Goal: Task Accomplishment & Management: Use online tool/utility

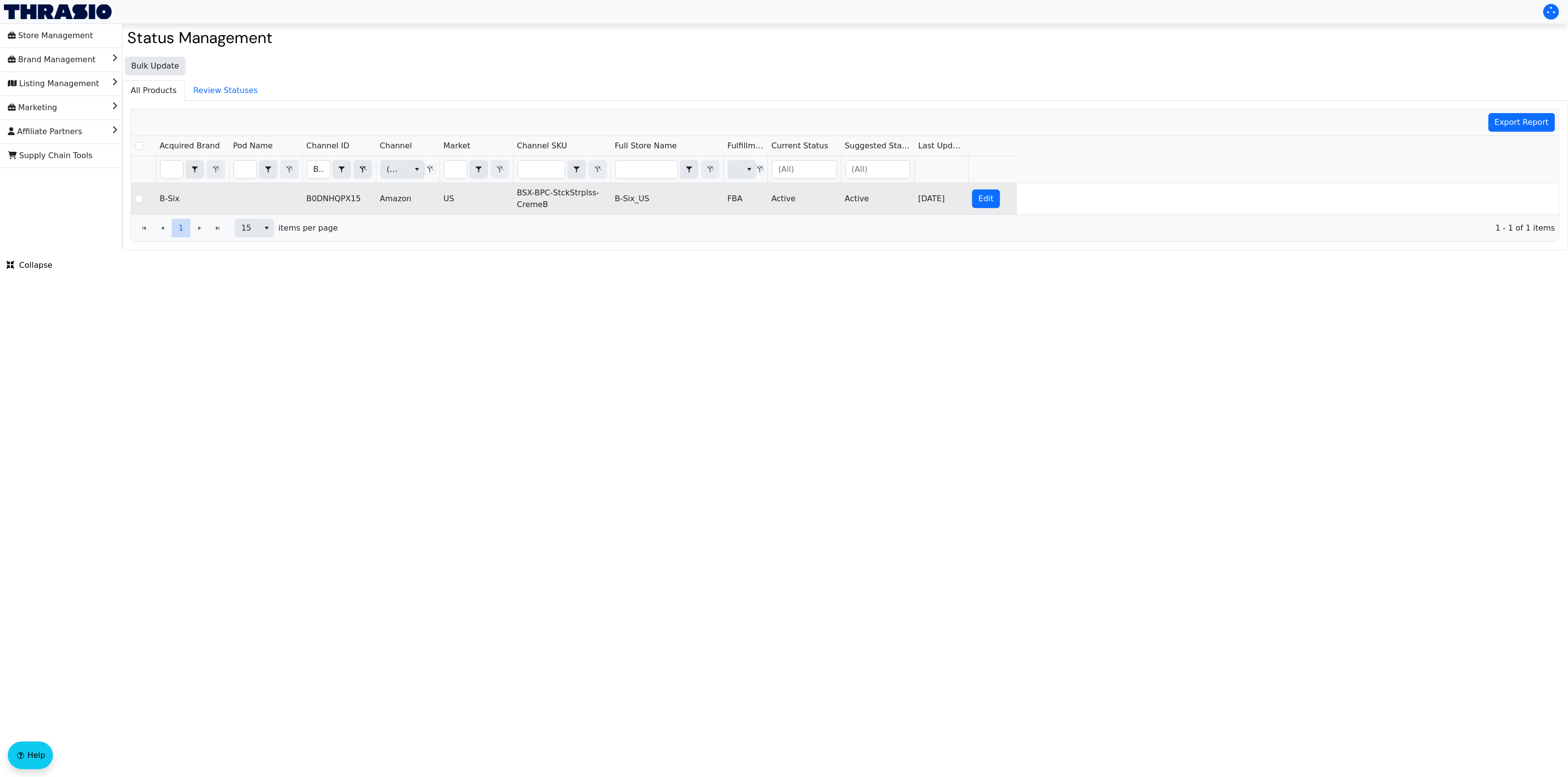
click at [534, 197] on td "BSX-BPC-StckStrplss-CremeB" at bounding box center [562, 199] width 98 height 31
copy td "BSX-BPC-StckStrplss-CremeB"
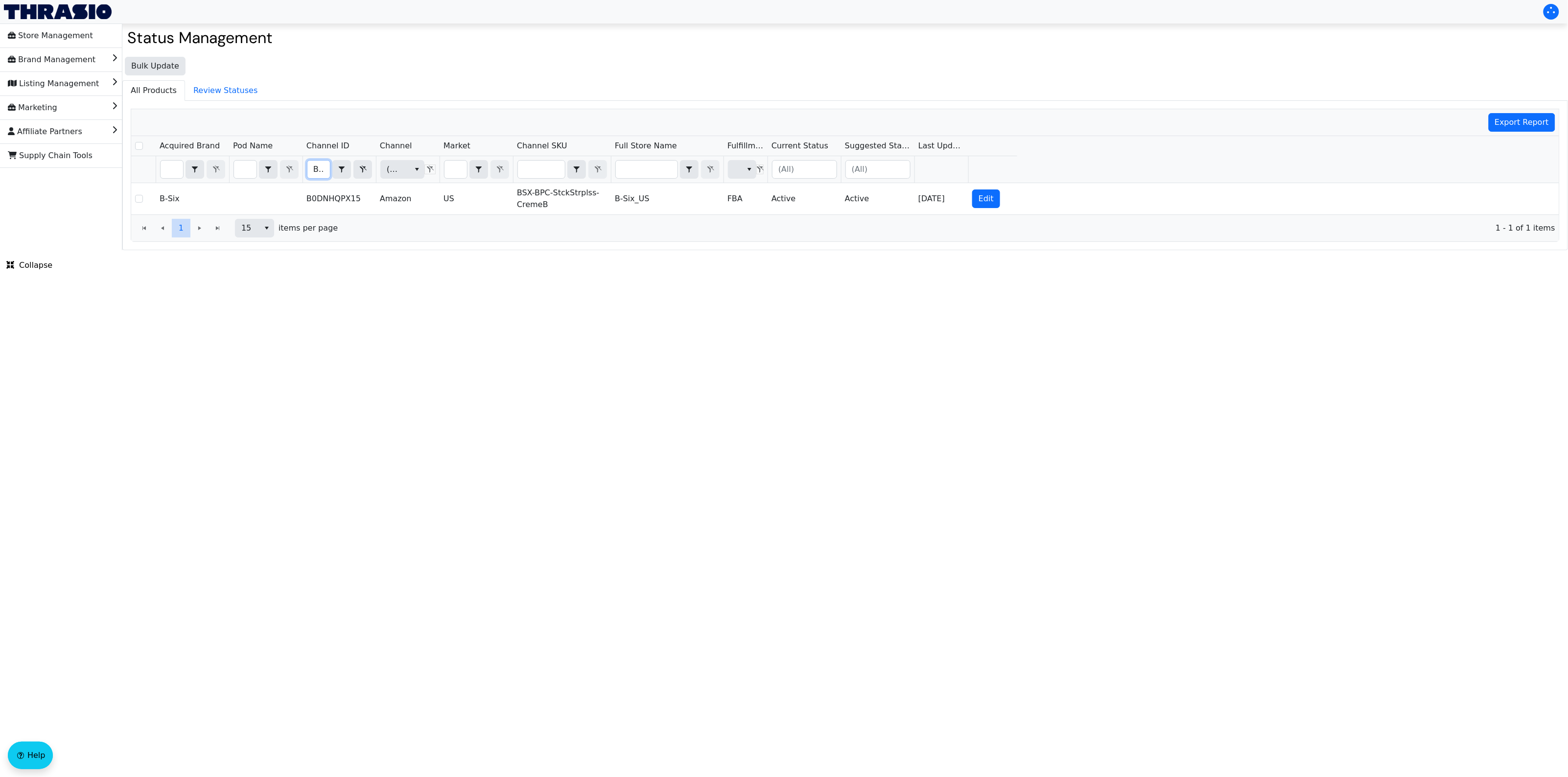
click at [313, 177] on input "B0DNHQPX15" at bounding box center [318, 169] width 23 height 18
type input "B0DNJKZ5HZ"
checkbox input "true"
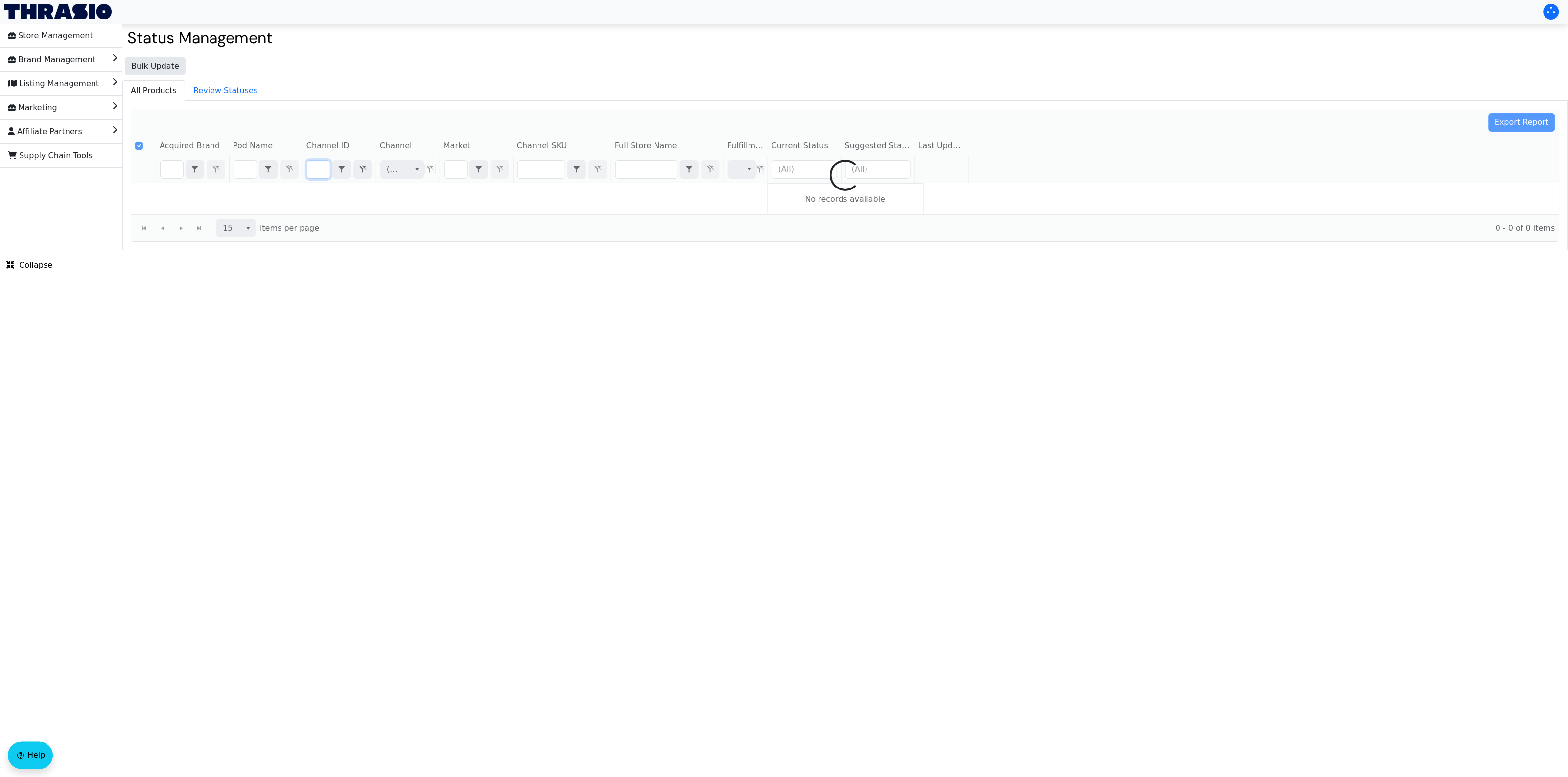
type input "B0DNJKZ5HZ"
click at [450, 250] on html "Store Management Brand Management Listing Management Marketing Affiliate Partne…" at bounding box center [784, 125] width 1568 height 250
click at [411, 250] on html "Store Management Brand Management Listing Management Marketing Affiliate Partne…" at bounding box center [784, 125] width 1568 height 250
checkbox input "false"
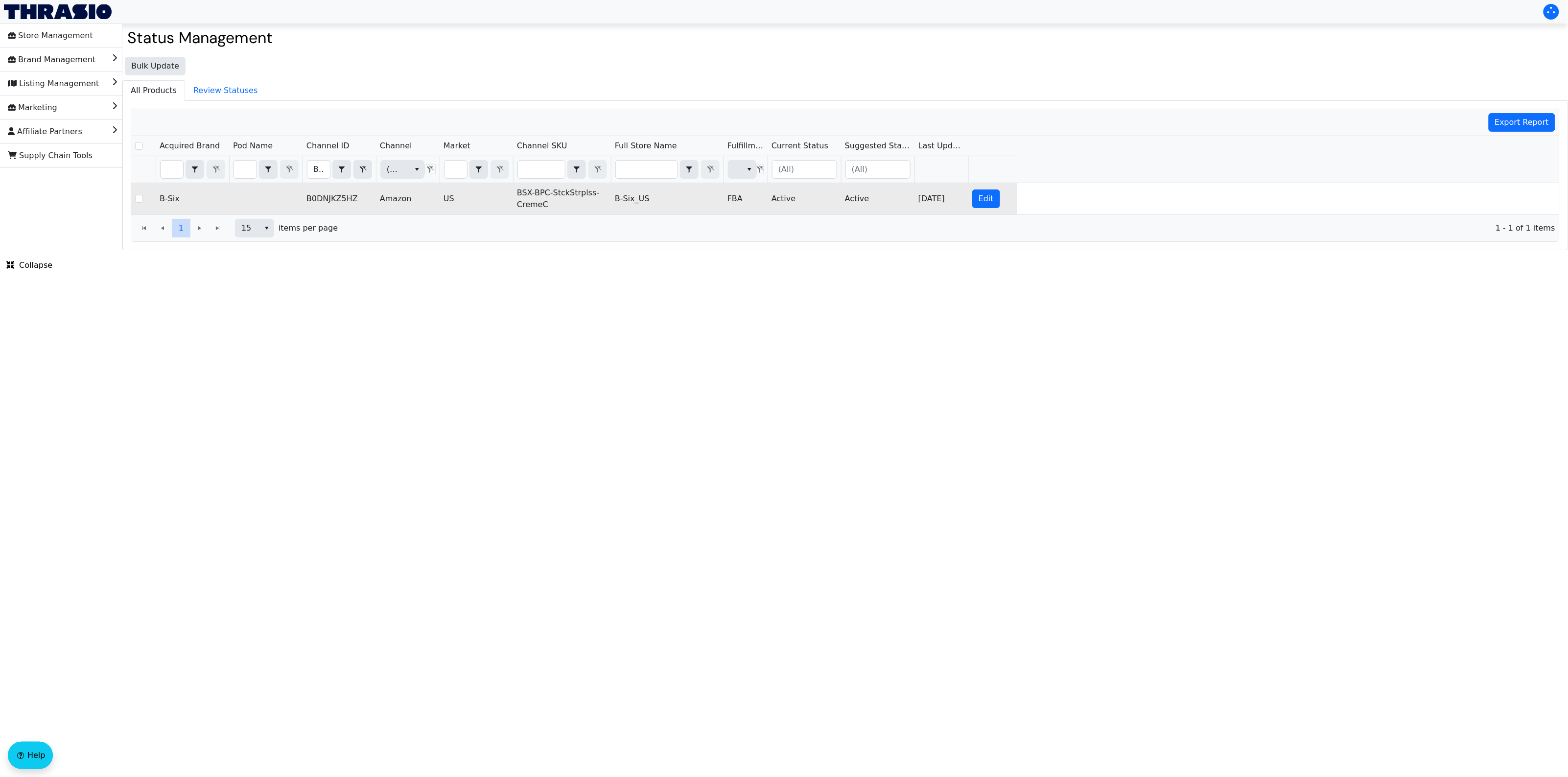
click at [326, 196] on td "B0DNJKZ5HZ" at bounding box center [339, 199] width 74 height 31
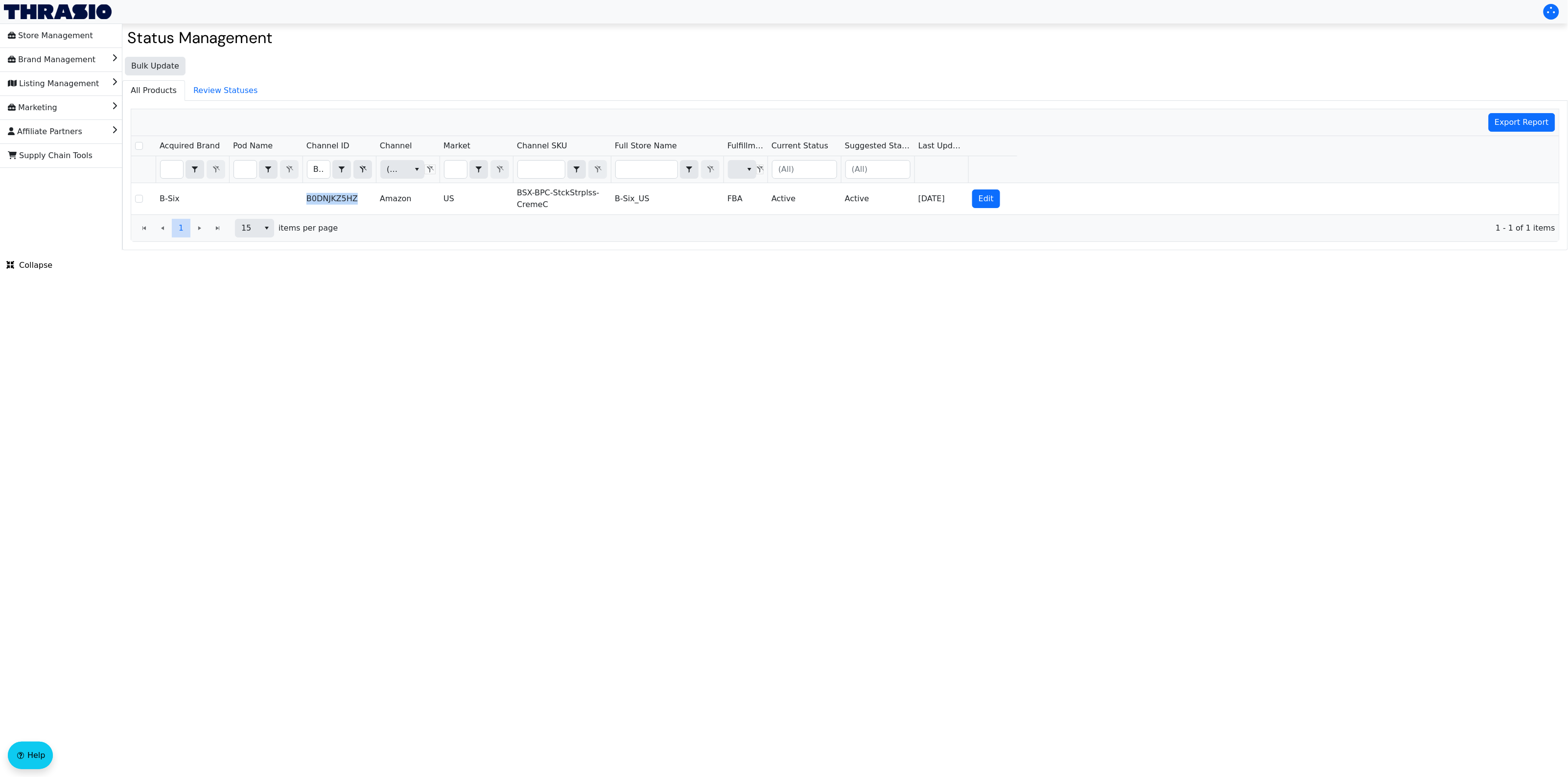
copy td "B0DNJKZ5HZ"
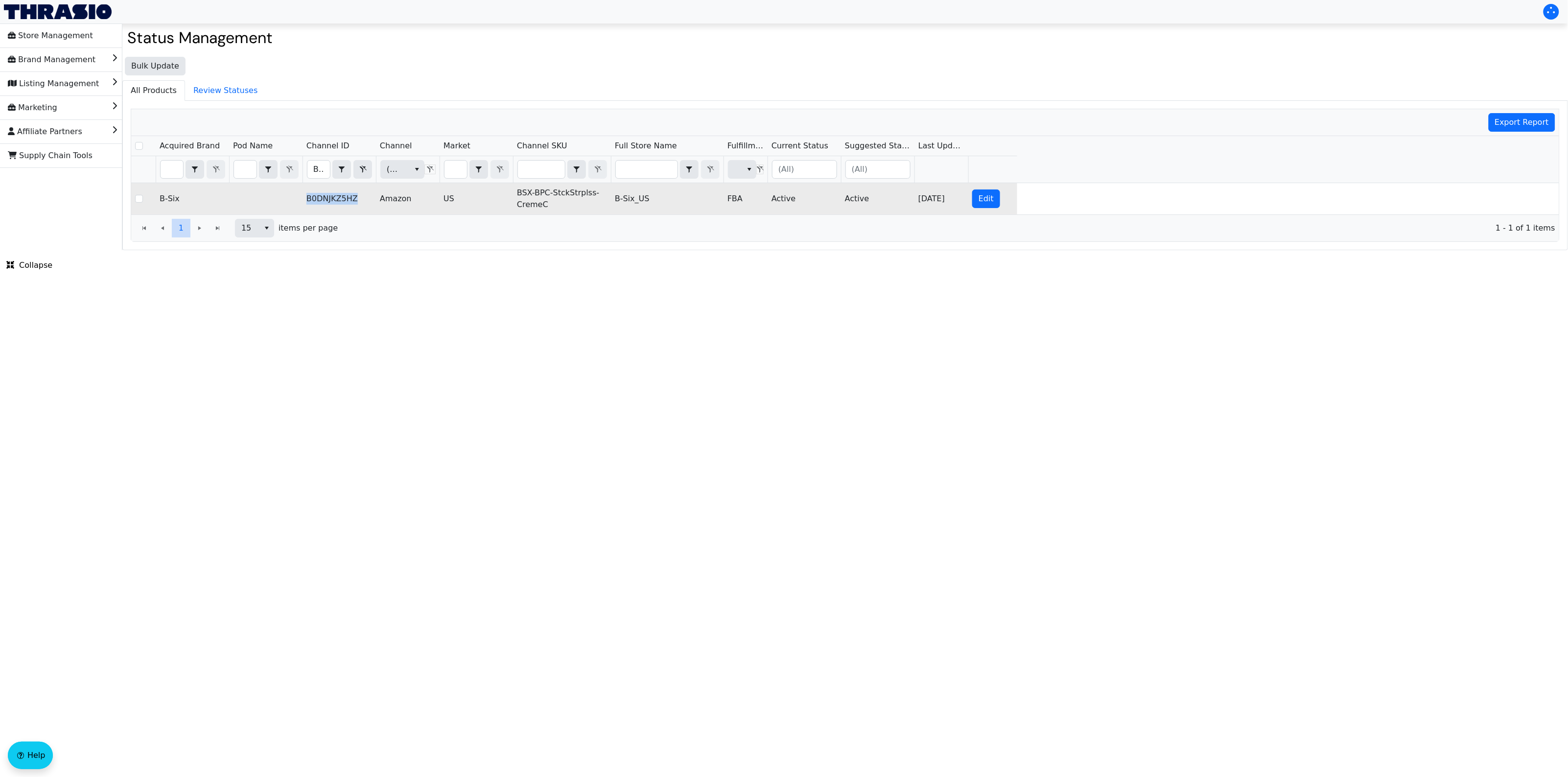
click at [549, 194] on td "BSX-BPC-StckStrplss-CremeC" at bounding box center [562, 199] width 98 height 31
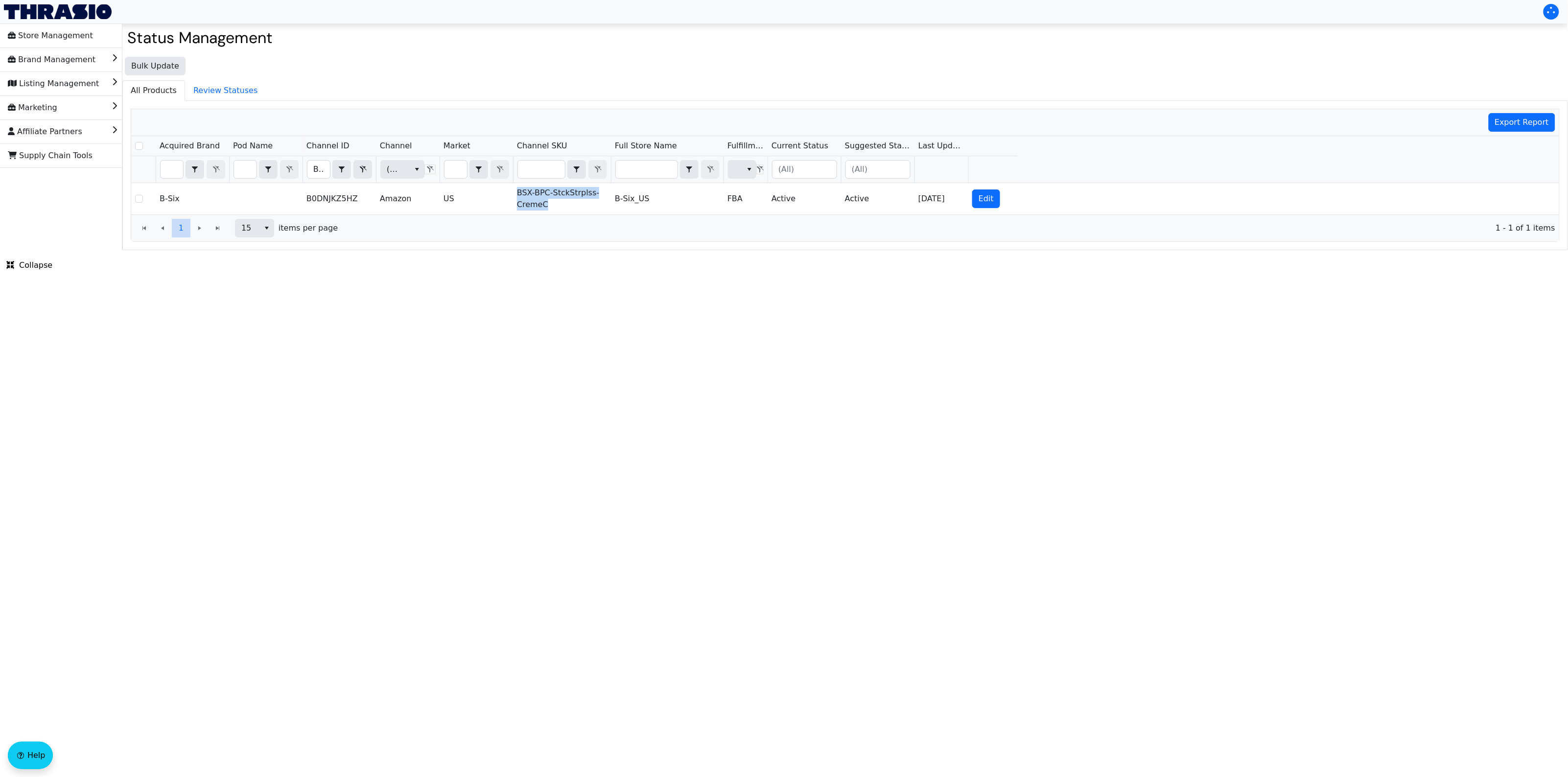
copy td "BSX-BPC-StckStrplss-CremeC"
click at [321, 167] on input "B0DNJKZ5HZ" at bounding box center [318, 169] width 23 height 18
type input "B0DNHQPX15"
checkbox input "true"
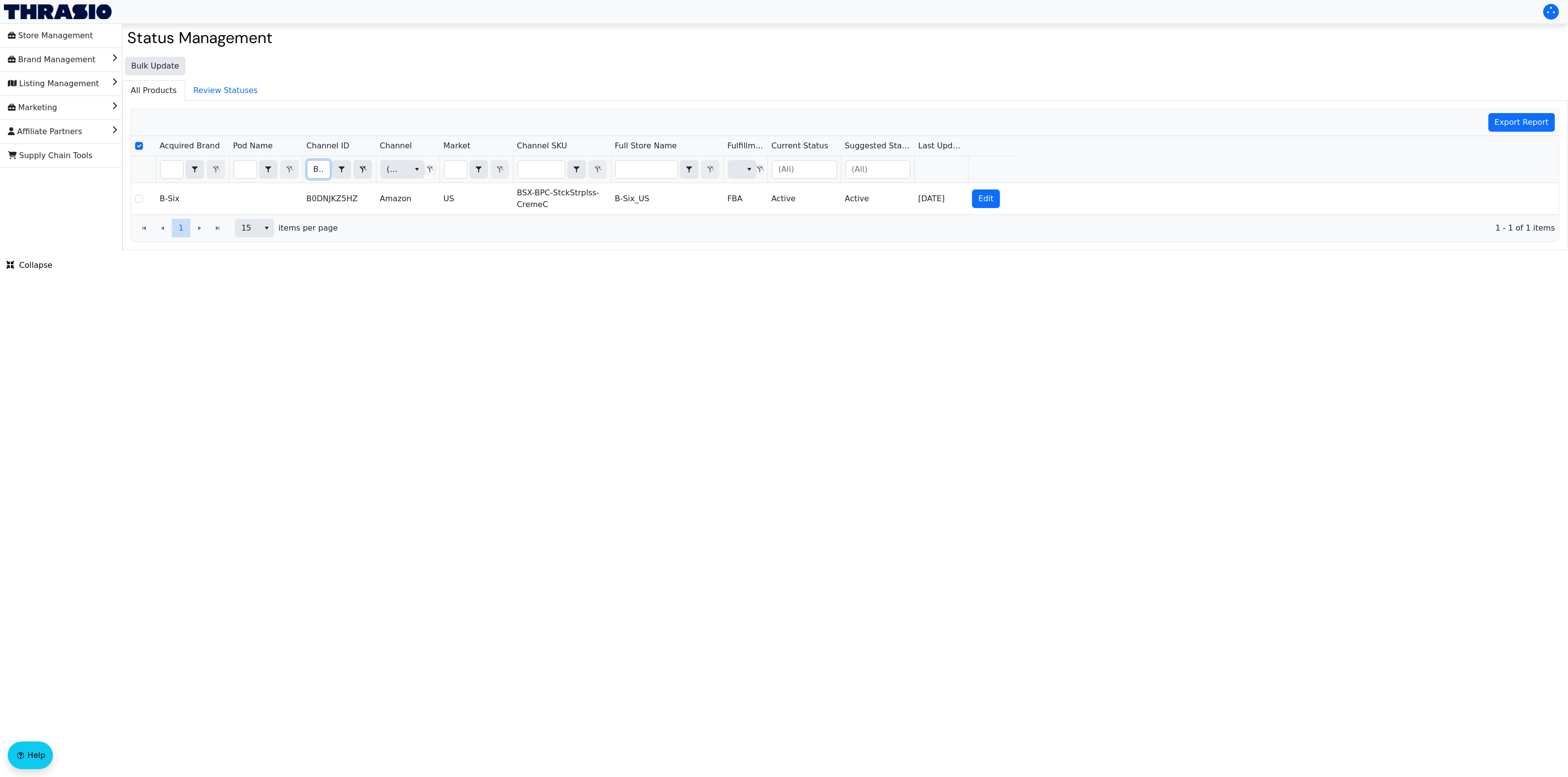
scroll to position [0, 43]
type input "B0DNHQPX15"
drag, startPoint x: 527, startPoint y: 360, endPoint x: 513, endPoint y: 356, distance: 14.6
click at [527, 250] on html "Store Management Brand Management Listing Management Marketing Affiliate Partne…" at bounding box center [784, 125] width 1568 height 250
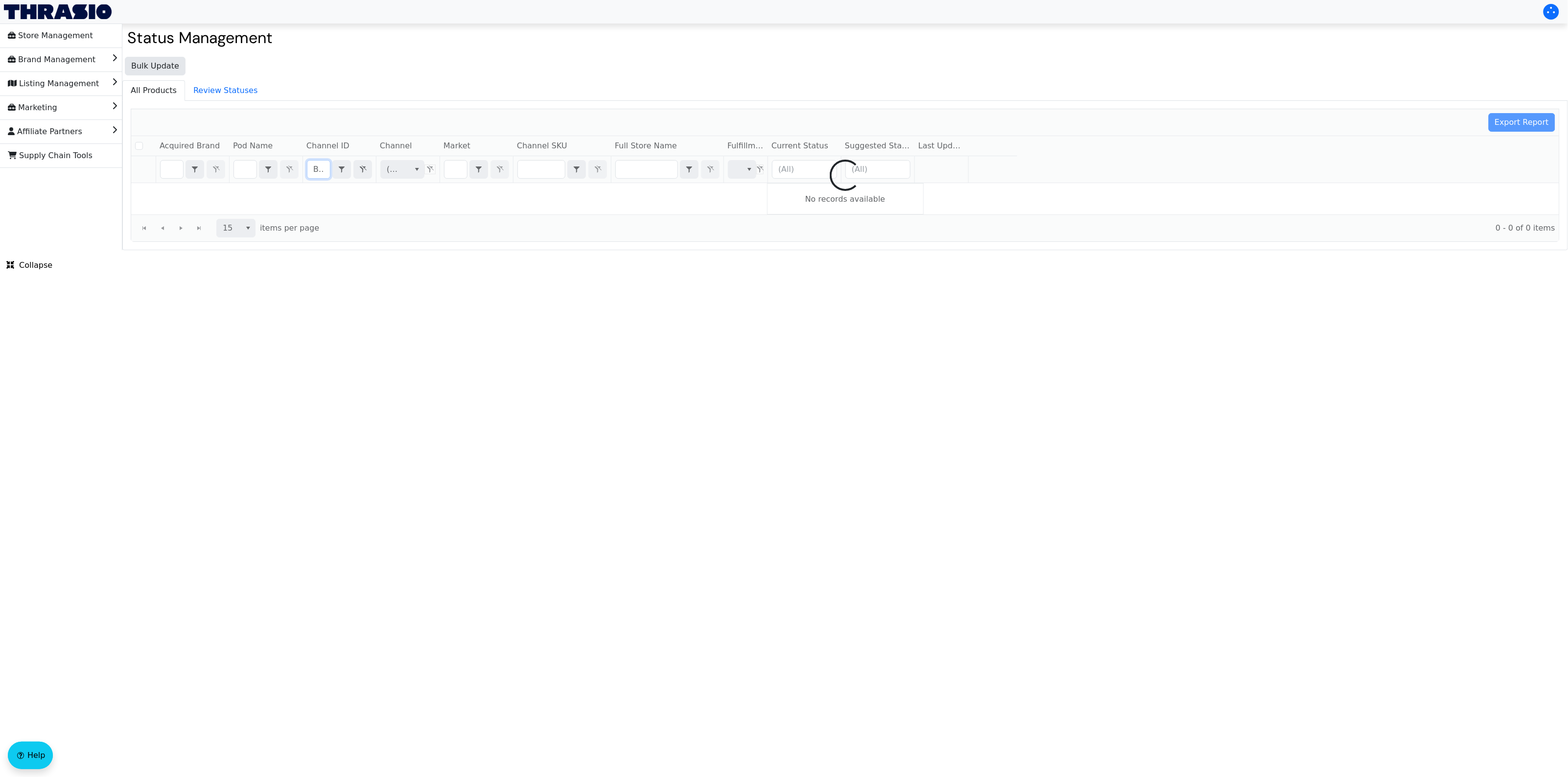
click at [509, 250] on html "Store Management Brand Management Listing Management Marketing Affiliate Partne…" at bounding box center [784, 125] width 1568 height 250
checkbox input "false"
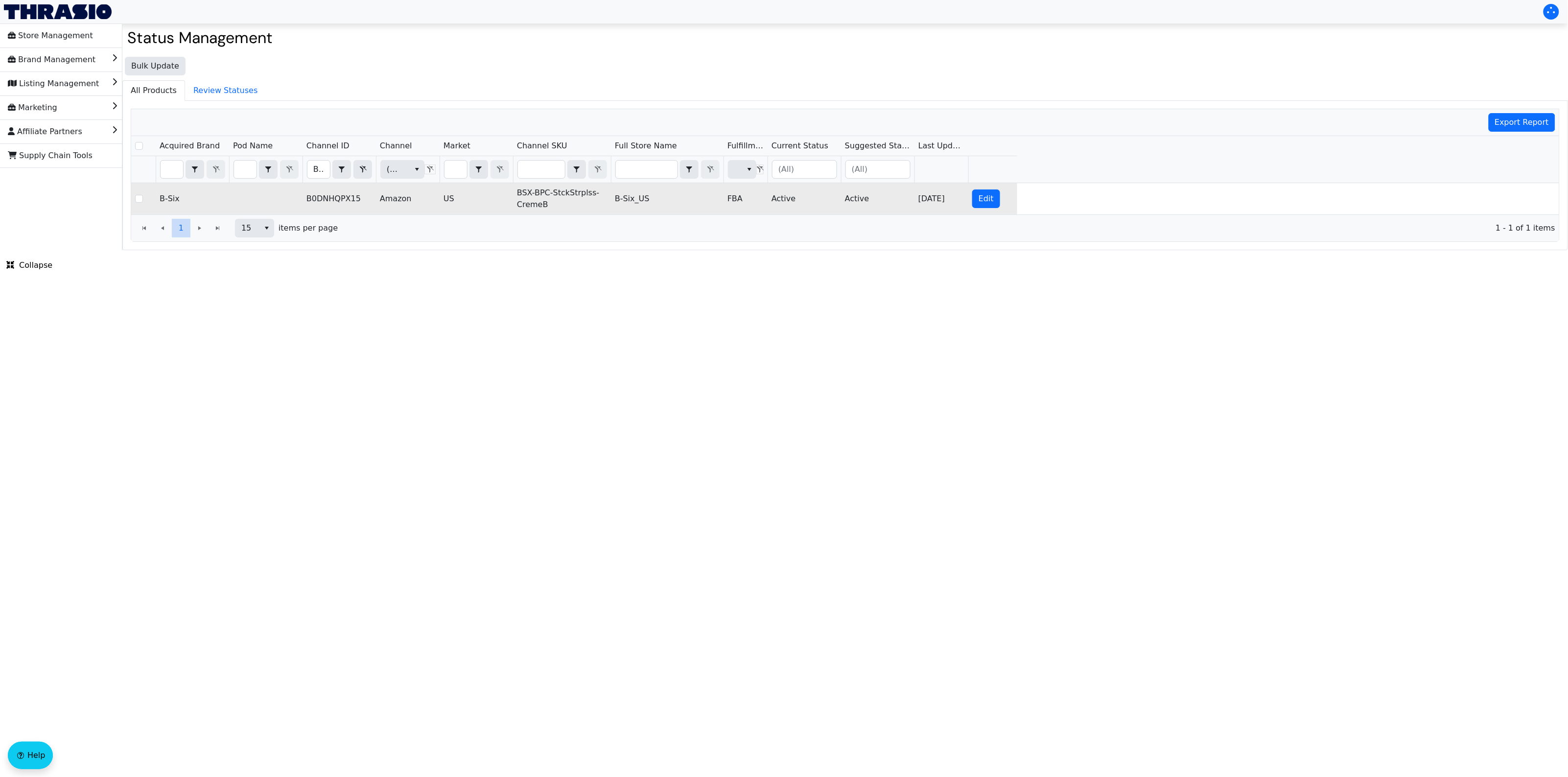
click at [566, 197] on td "BSX-BPC-StckStrplss-CremeB" at bounding box center [562, 199] width 98 height 31
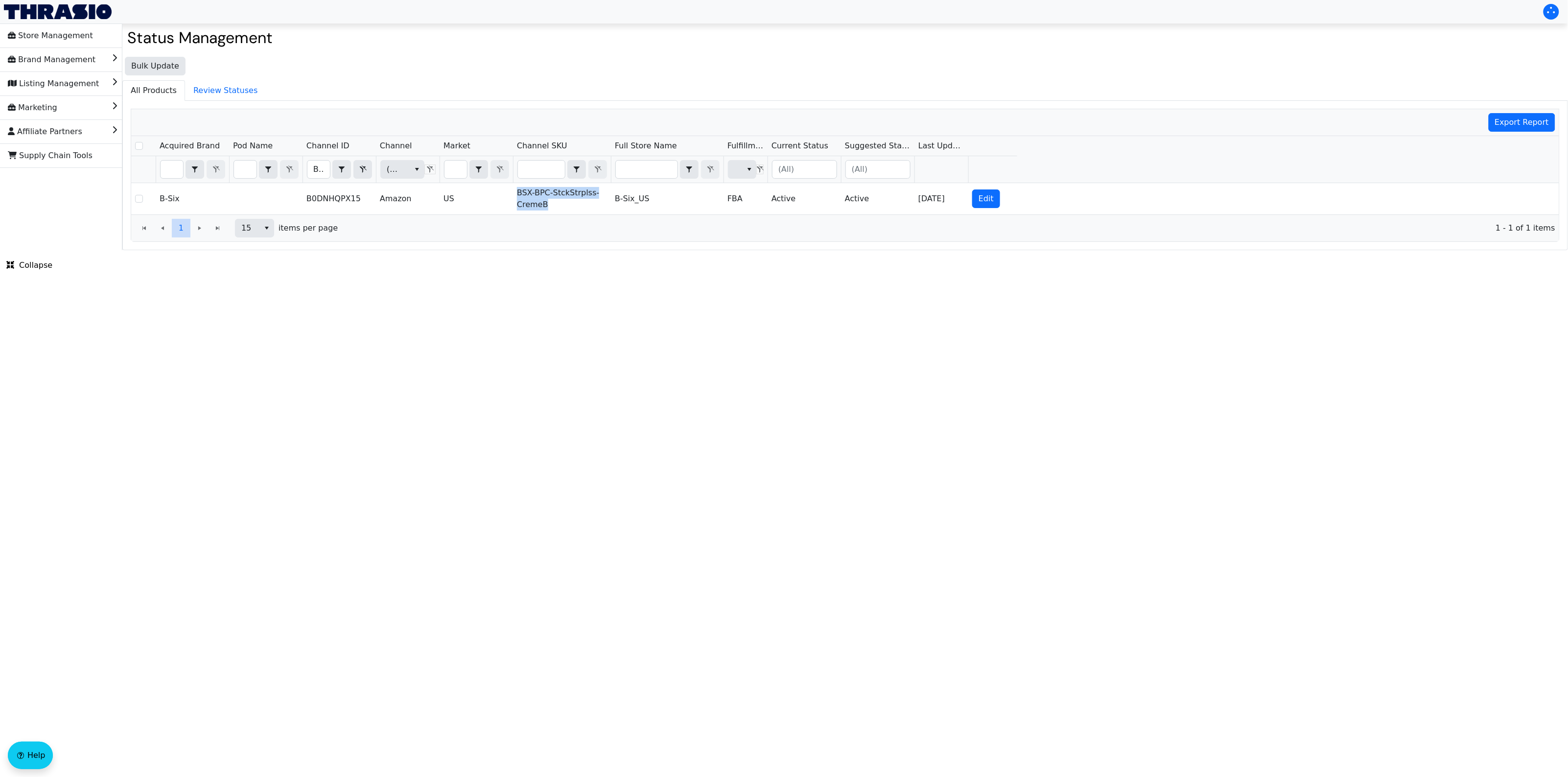
copy td "BSX-BPC-StckStrplss-CremeB"
click at [651, 250] on html "Store Management Brand Management Listing Management Marketing Affiliate Partne…" at bounding box center [784, 125] width 1568 height 250
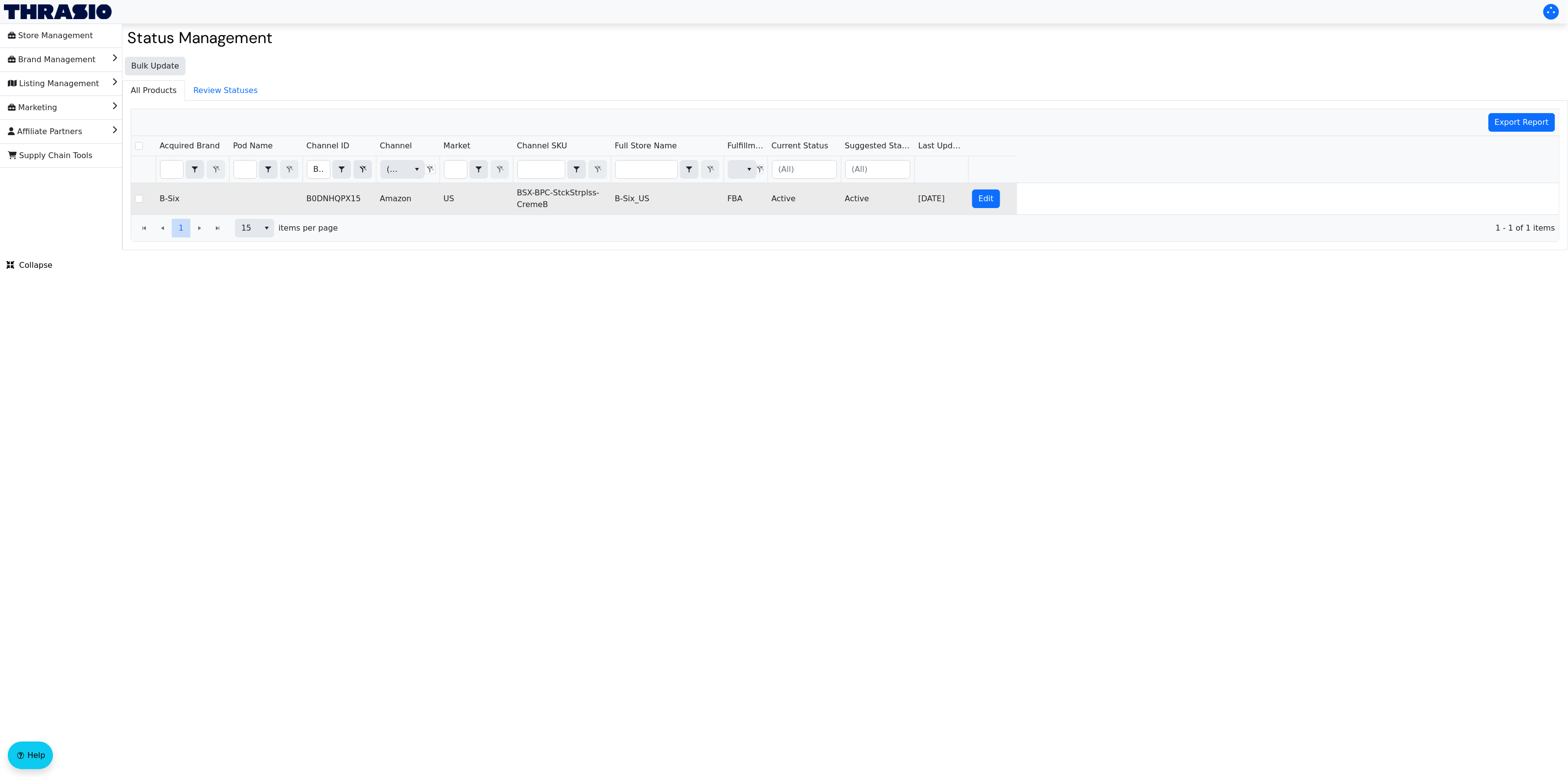
click at [529, 194] on td "BSX-BPC-StckStrplss-CremeB" at bounding box center [562, 199] width 98 height 31
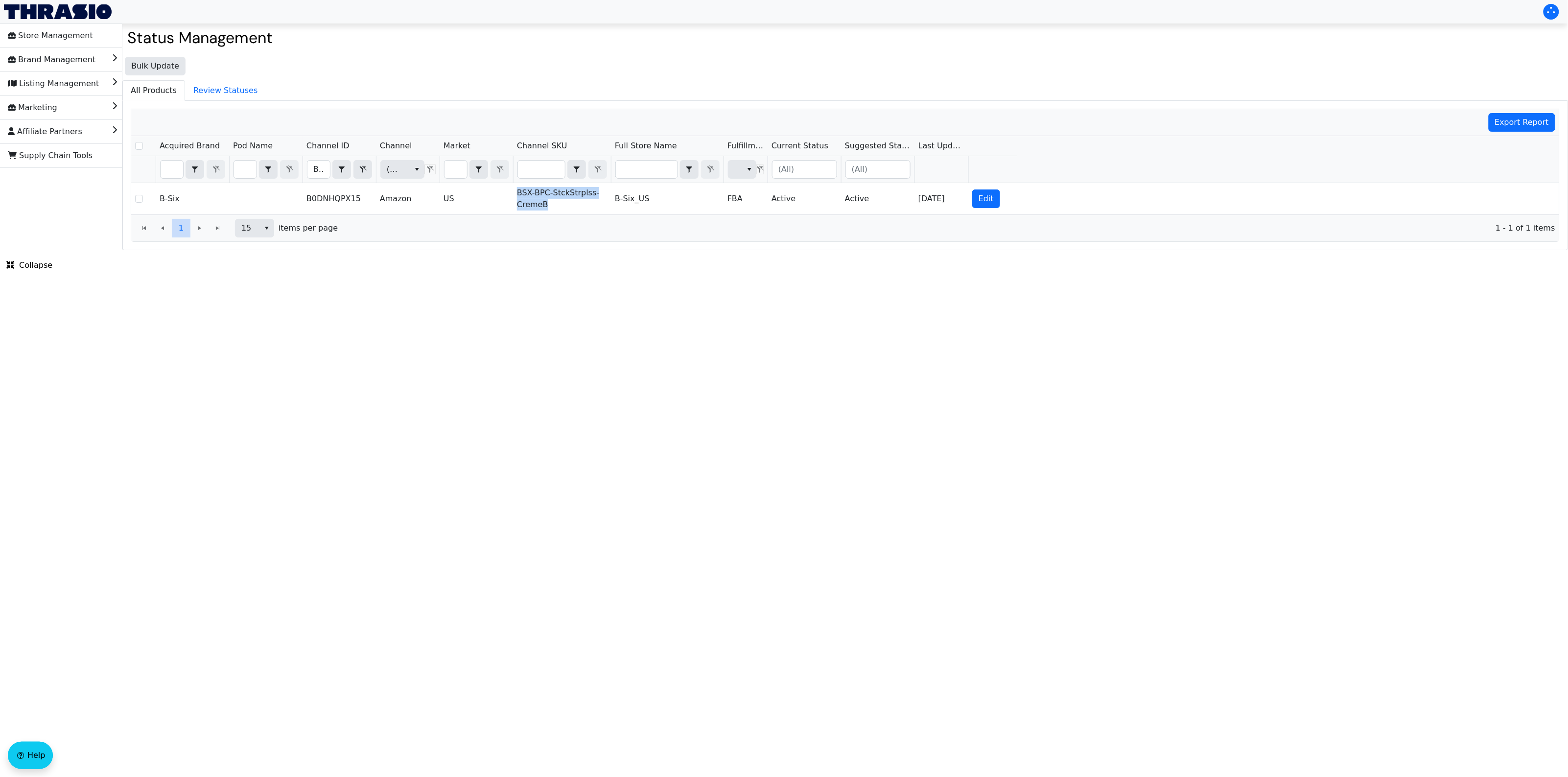
copy td "BSX-BPC-StckStrplss-CremeB"
click at [314, 172] on input "B0DNHQPX15" at bounding box center [318, 169] width 23 height 18
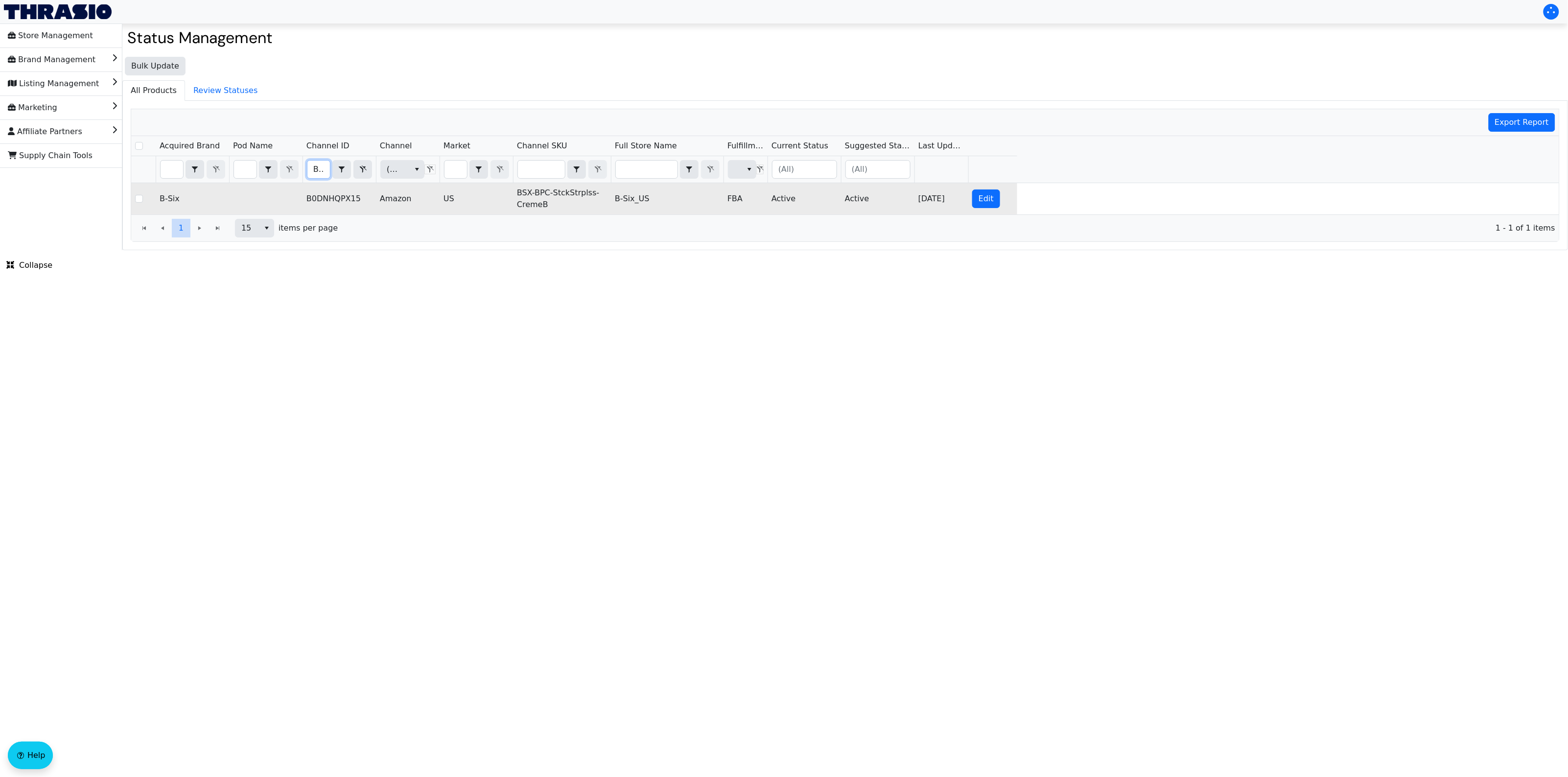
type input "B0DNJKZ5HZ"
checkbox input "true"
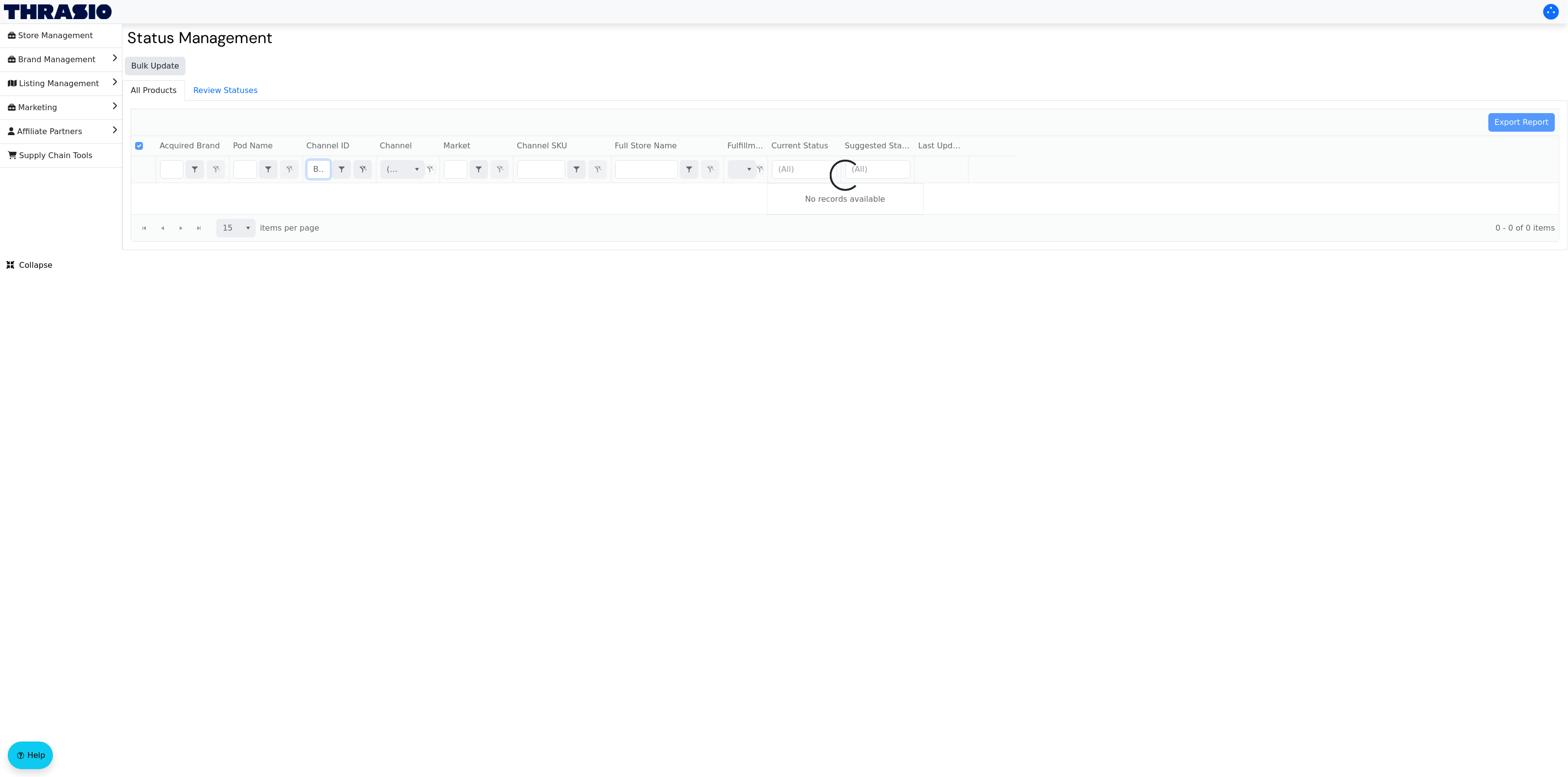
scroll to position [0, 40]
type input "B0DNJKZ5HZ"
click at [480, 250] on html "Store Management Brand Management Listing Management Marketing Affiliate Partne…" at bounding box center [784, 125] width 1568 height 250
click at [425, 250] on html "Store Management Brand Management Listing Management Marketing Affiliate Partne…" at bounding box center [784, 125] width 1568 height 250
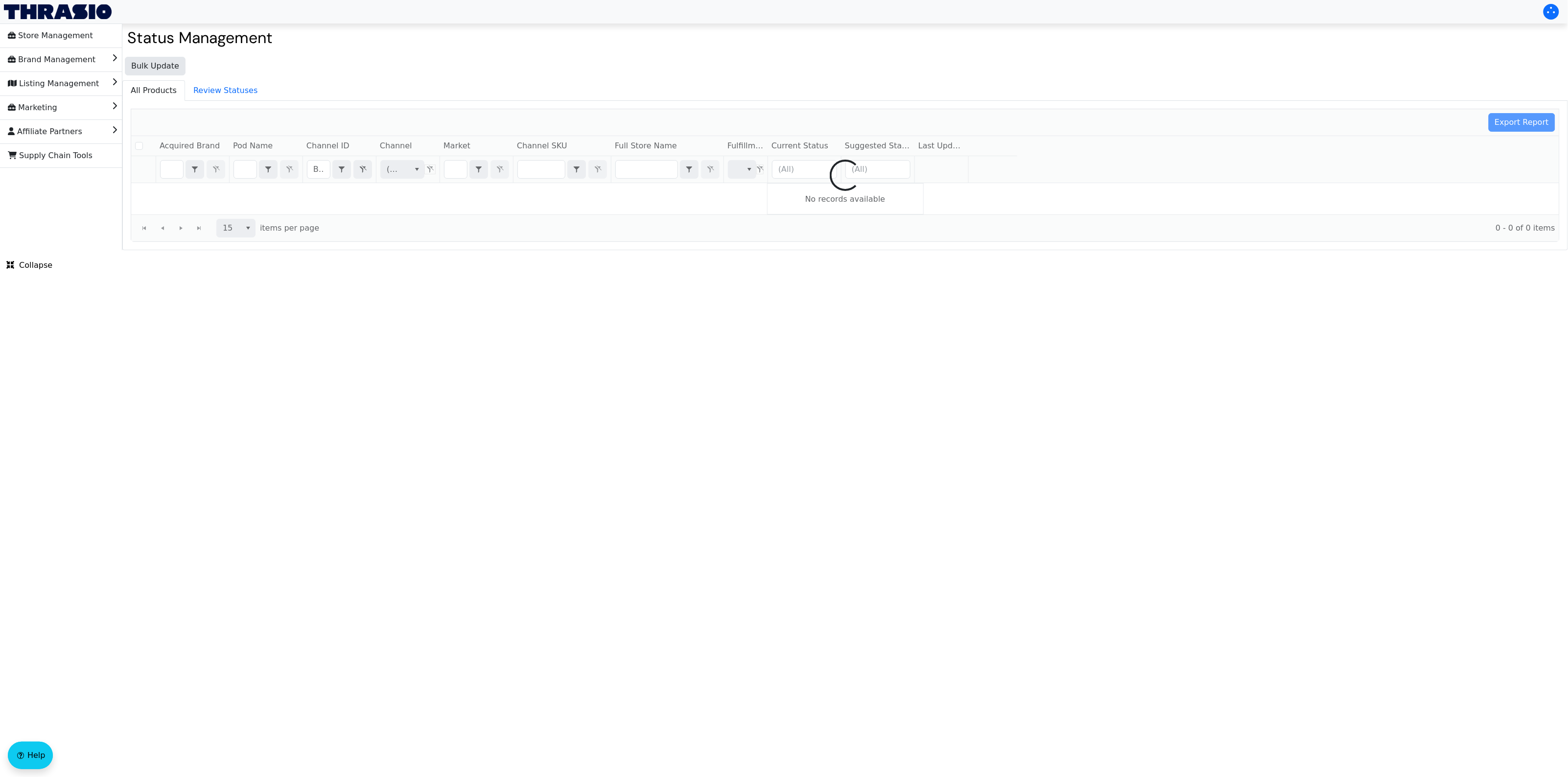
checkbox input "false"
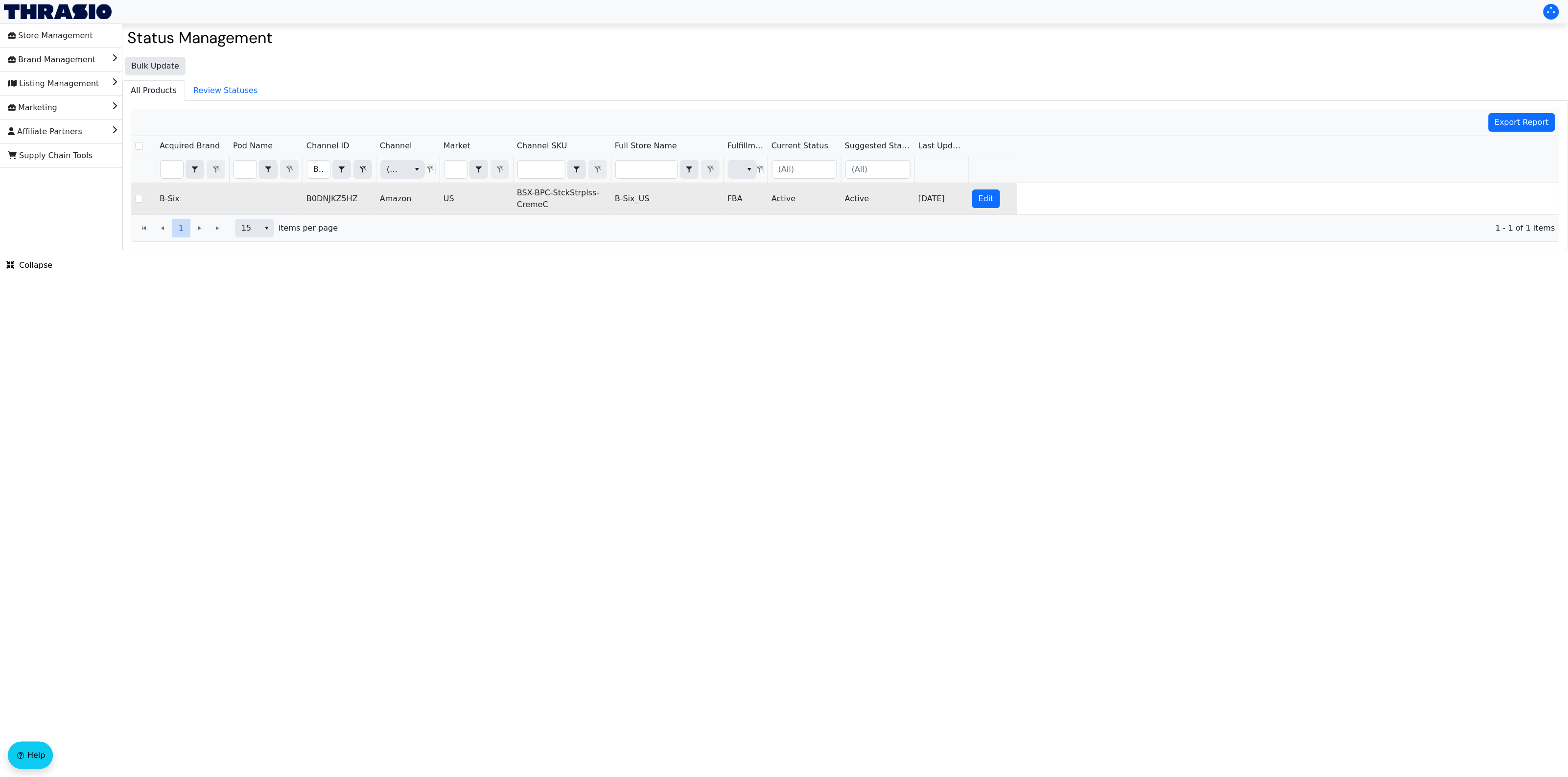
click at [541, 195] on td "BSX-BPC-StckStrplss-CremeC" at bounding box center [562, 199] width 98 height 31
copy td "BSX-BPC-StckStrplss-CremeC"
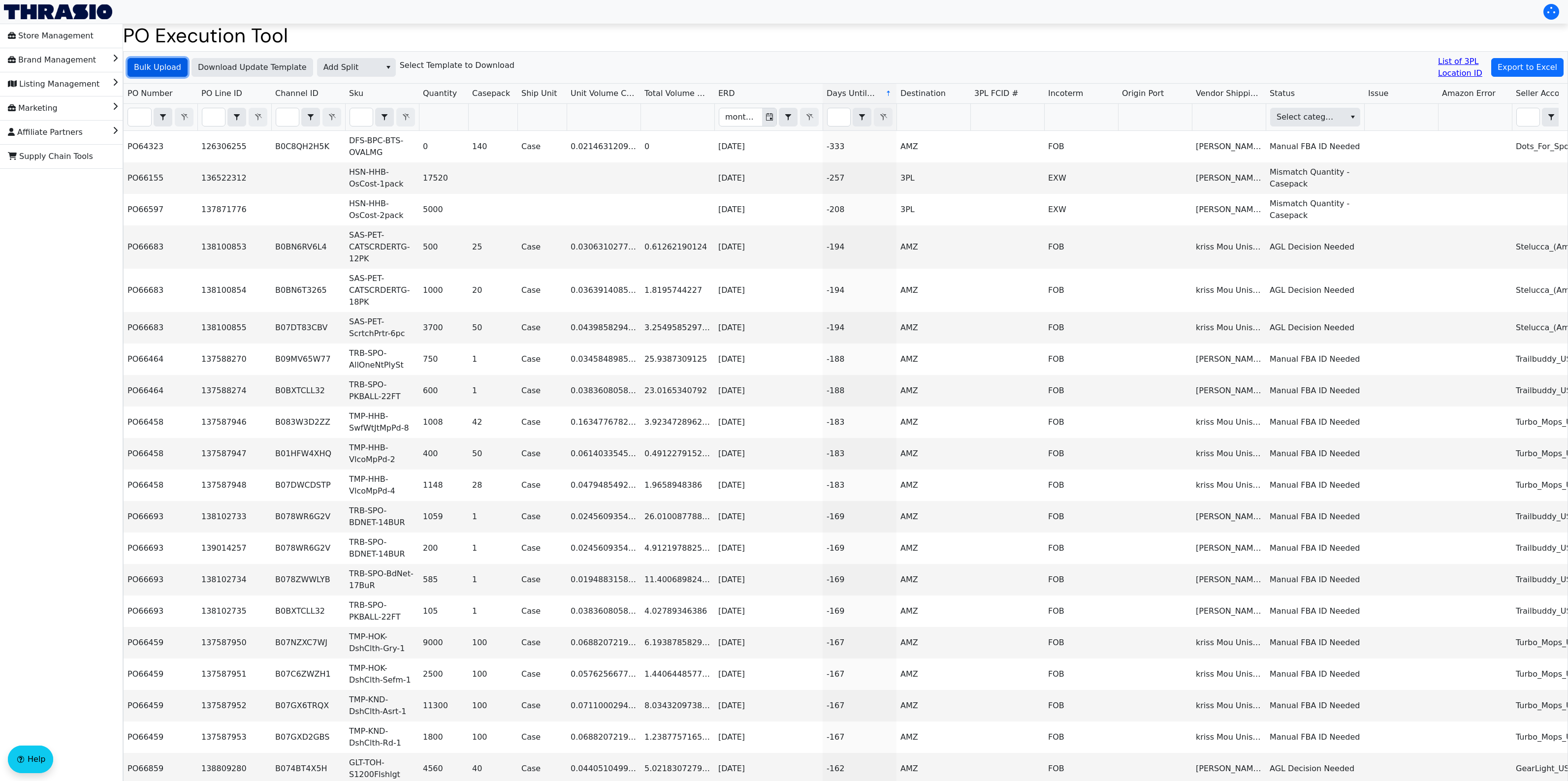
click at [143, 74] on button "Bulk Upload" at bounding box center [157, 67] width 60 height 19
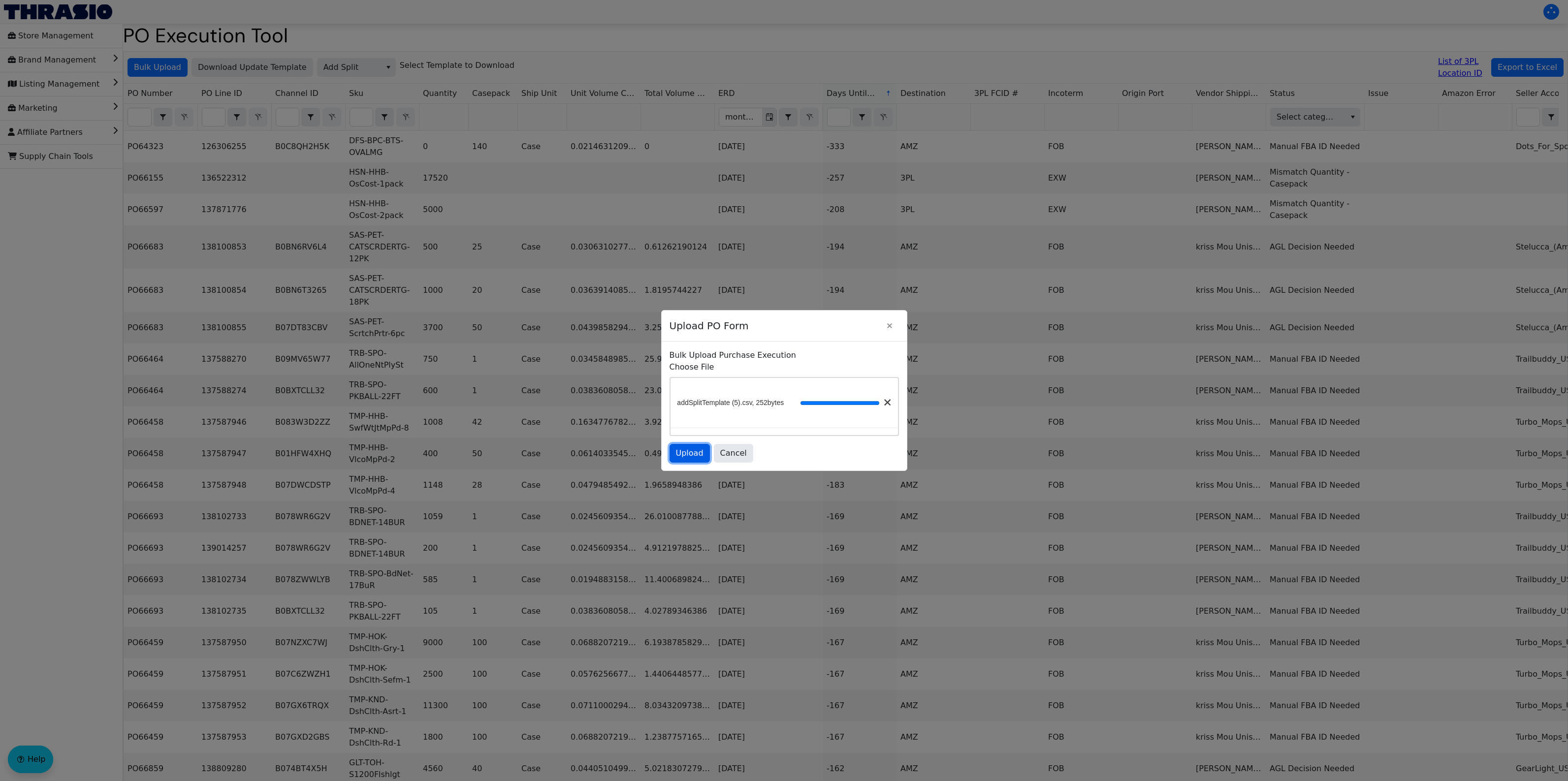
click at [693, 454] on span "Upload" at bounding box center [689, 453] width 28 height 12
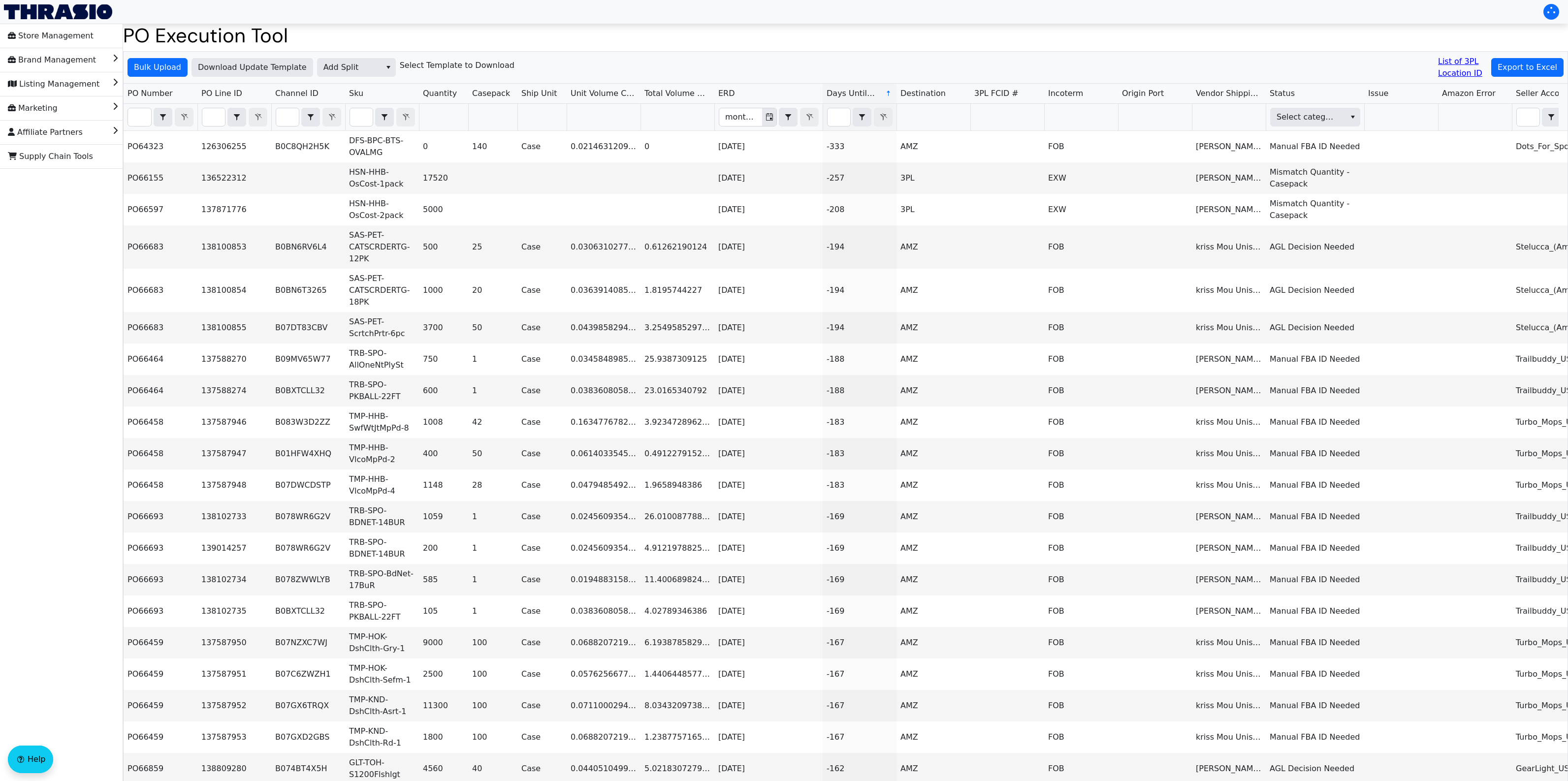
click at [136, 117] on input "Filter" at bounding box center [140, 117] width 23 height 18
paste input "PO67156"
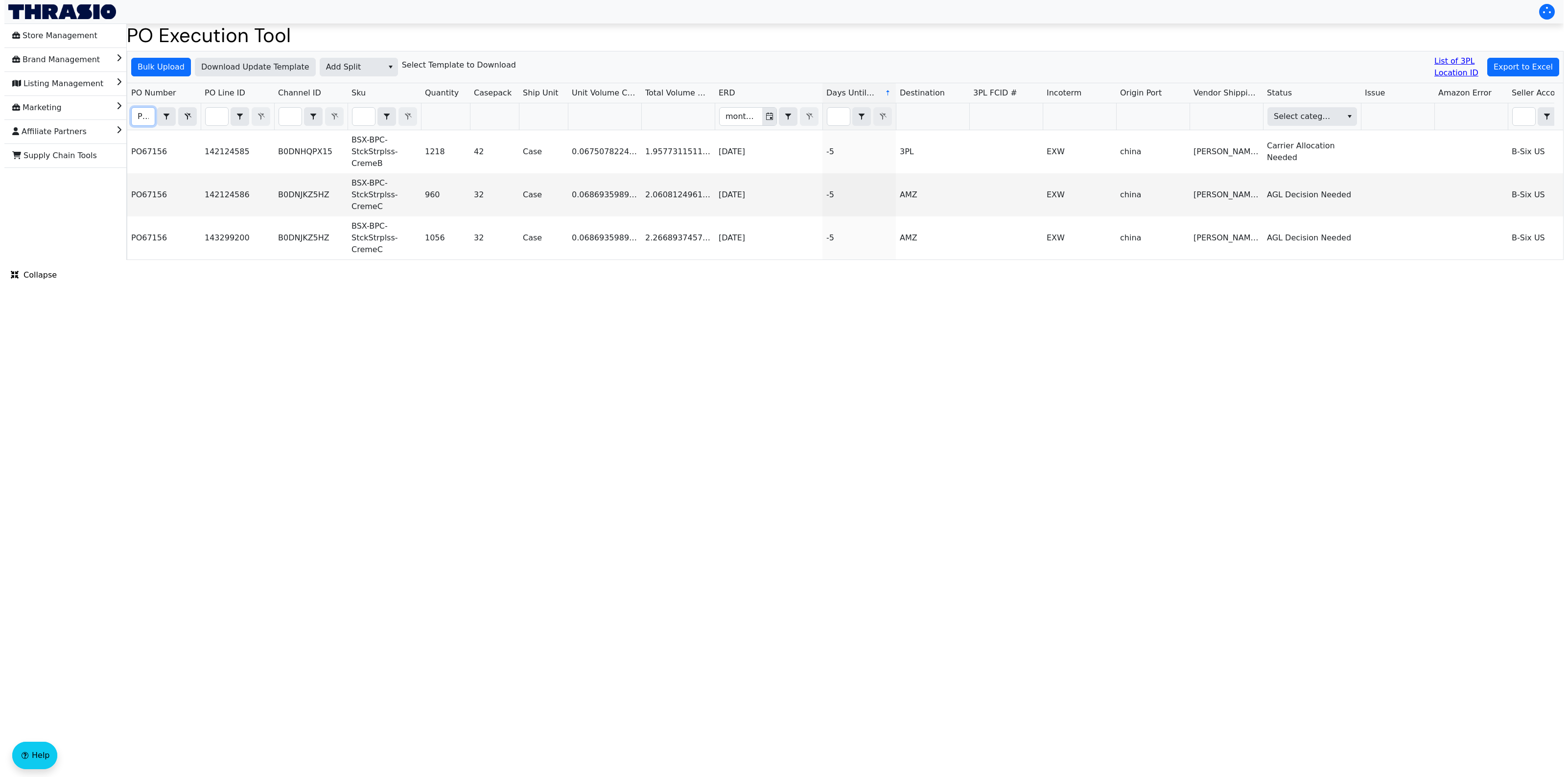
scroll to position [0, 23]
type input "PO67156"
click at [549, 260] on html "Store Management Brand Management Listing Management Marketing Affiliate Partne…" at bounding box center [784, 130] width 1568 height 260
click at [439, 260] on html "Store Management Brand Management Listing Management Marketing Affiliate Partne…" at bounding box center [784, 130] width 1568 height 260
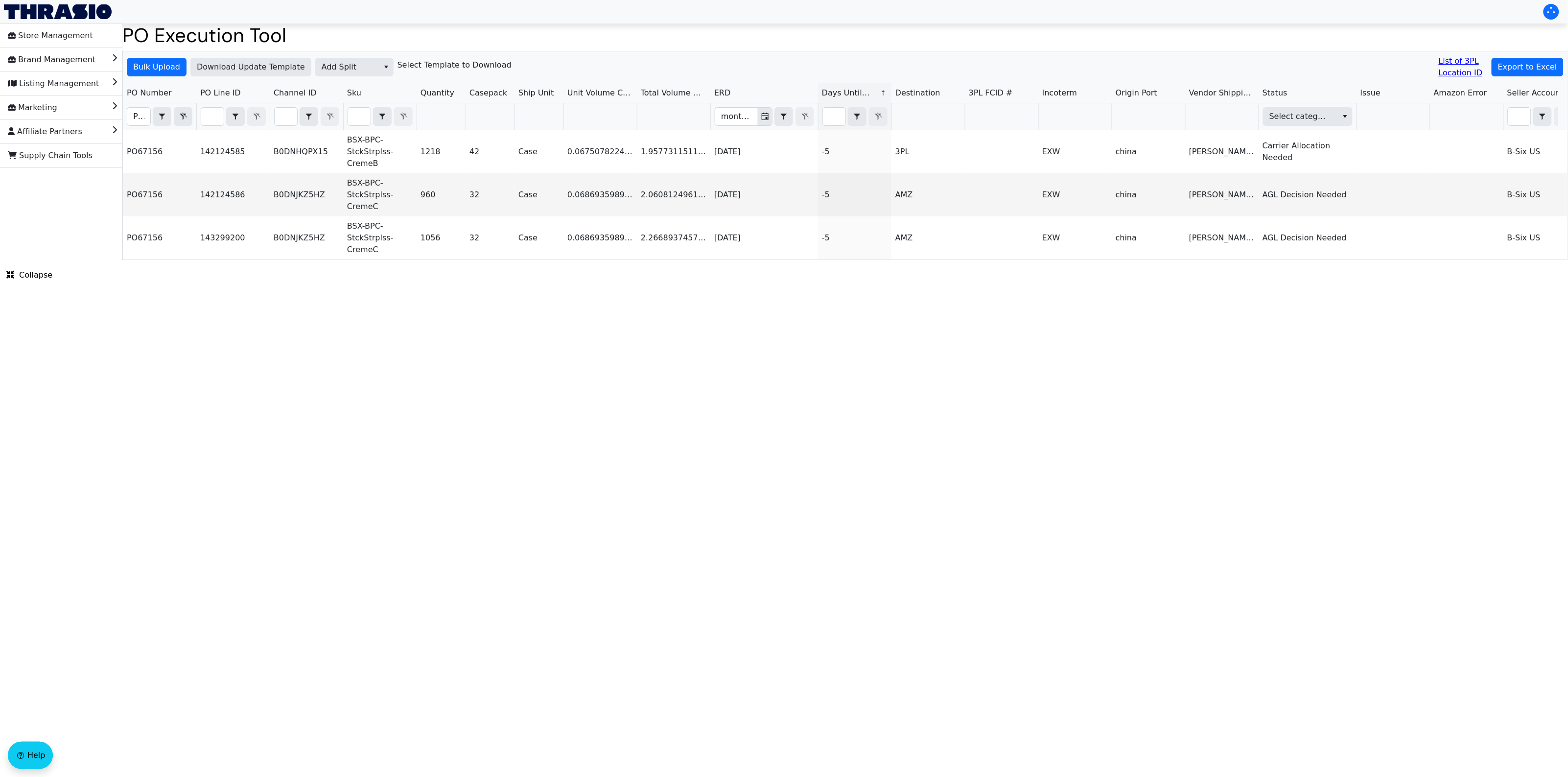
click at [374, 260] on html "Store Management Brand Management Listing Management Marketing Affiliate Partne…" at bounding box center [784, 130] width 1568 height 260
click at [343, 260] on html "Store Management Brand Management Listing Management Marketing Affiliate Partne…" at bounding box center [784, 130] width 1568 height 260
click at [1516, 62] on span "Export to Excel" at bounding box center [1527, 67] width 59 height 12
click at [578, 260] on html "Store Management Brand Management Listing Management Marketing Affiliate Partne…" at bounding box center [784, 130] width 1568 height 260
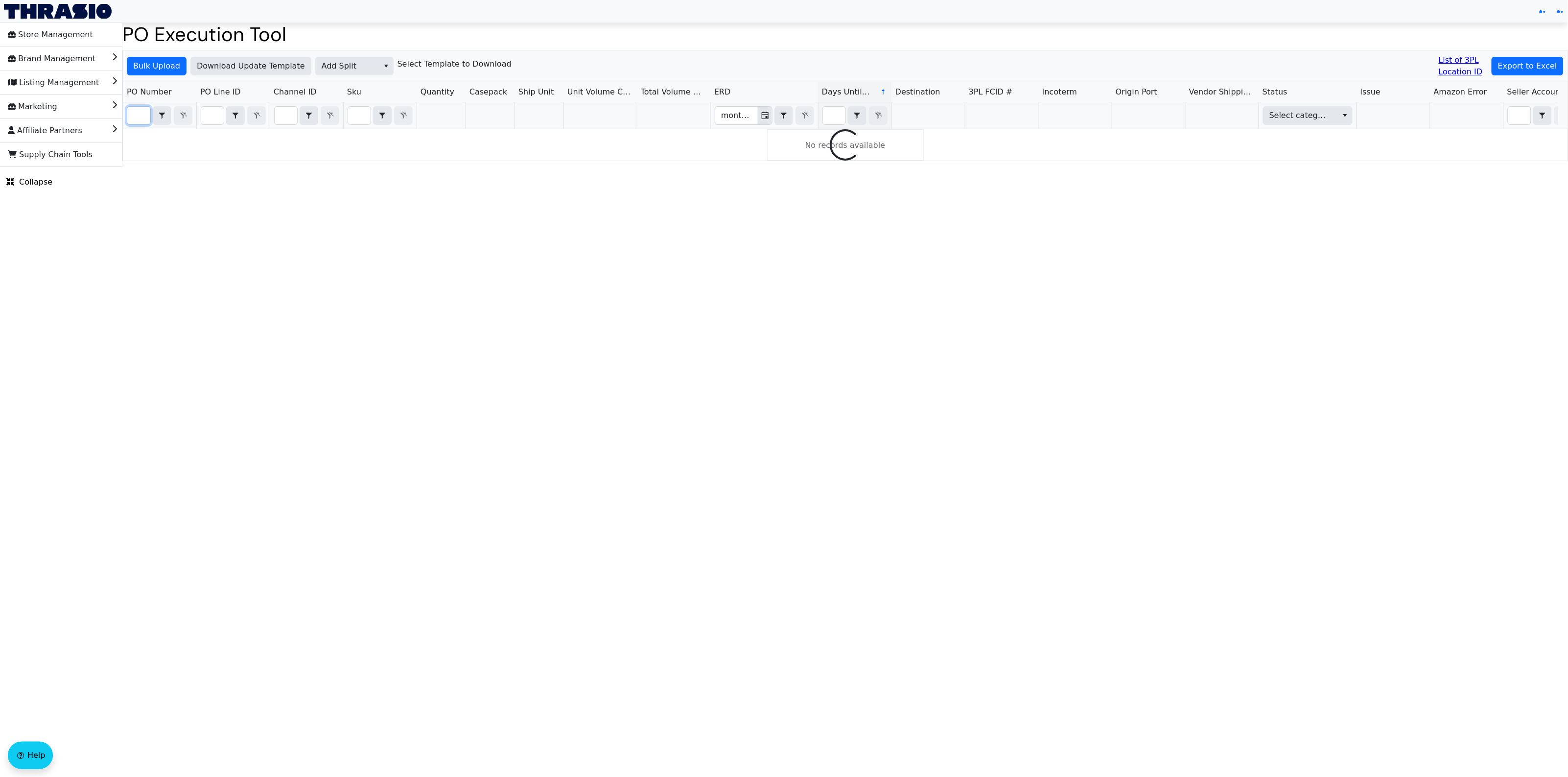
click at [140, 119] on input "Filter" at bounding box center [139, 115] width 23 height 18
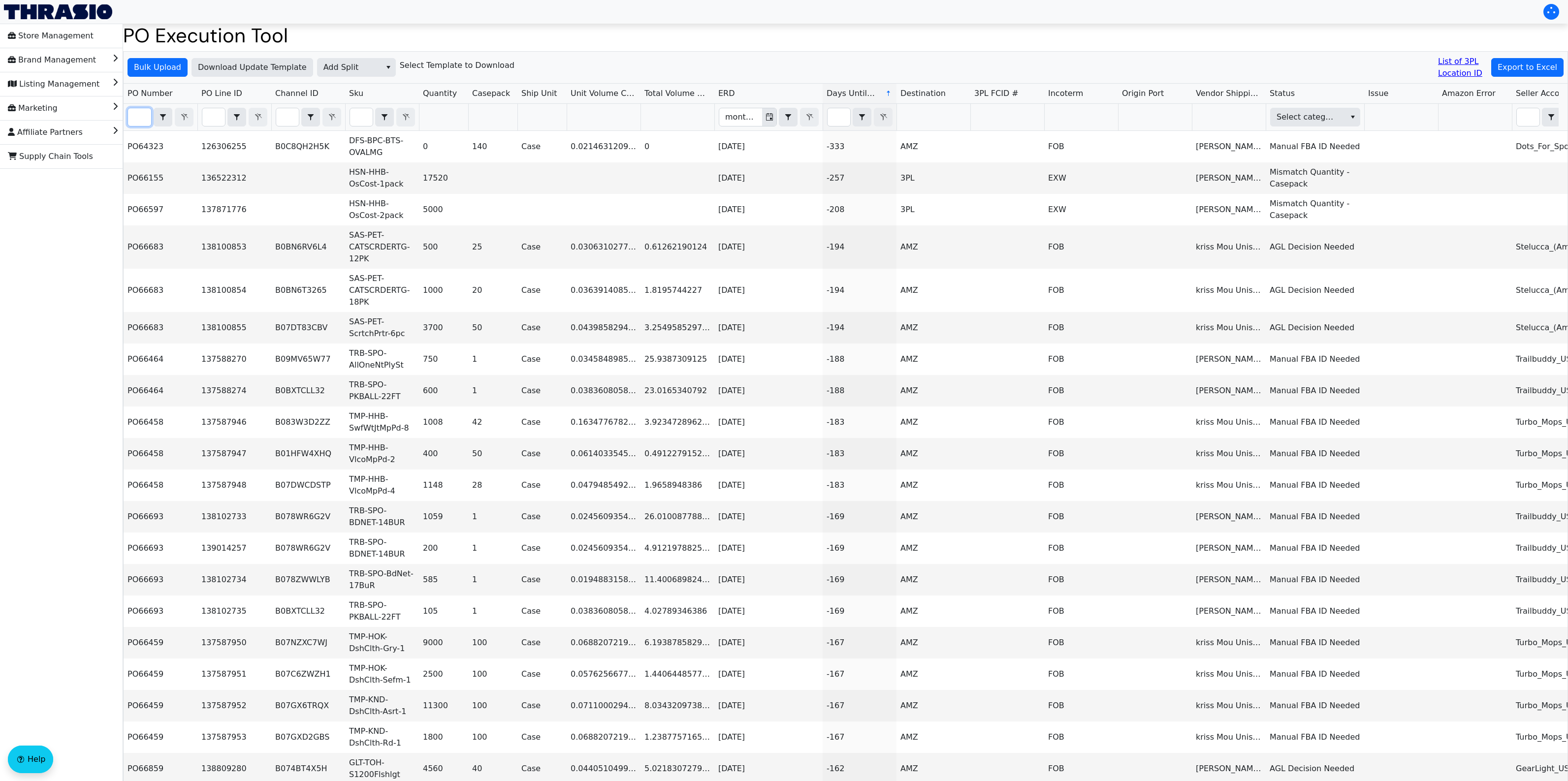
paste input "PO67156"
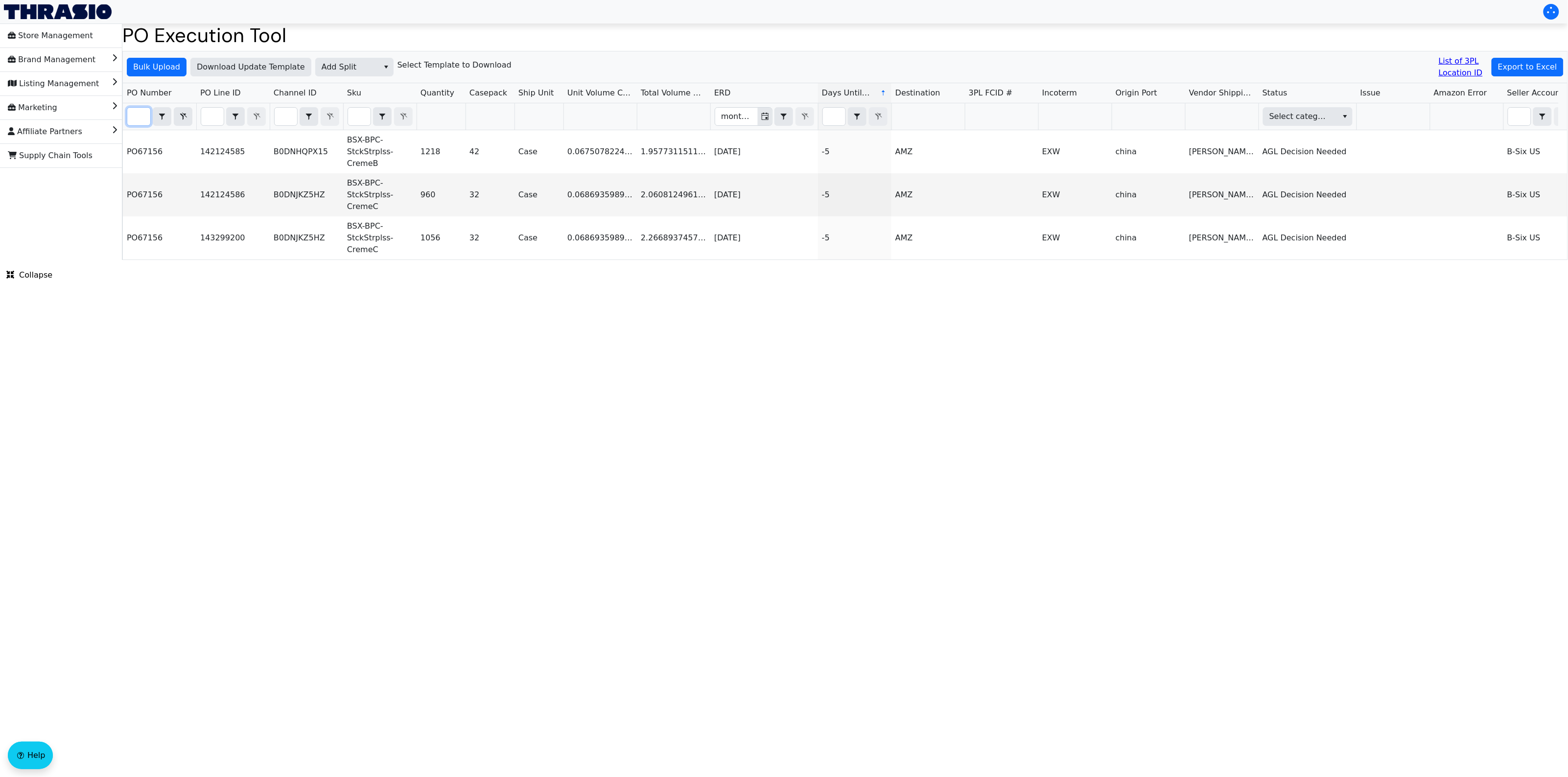
type input "PO67156"
click at [505, 260] on html "Store Management Brand Management Listing Management Marketing Affiliate Partne…" at bounding box center [784, 130] width 1568 height 260
click at [469, 260] on html "Store Management Brand Management Listing Management Marketing Affiliate Partne…" at bounding box center [784, 130] width 1568 height 260
click at [542, 260] on html "Store Management Brand Management Listing Management Marketing Affiliate Partne…" at bounding box center [784, 130] width 1568 height 260
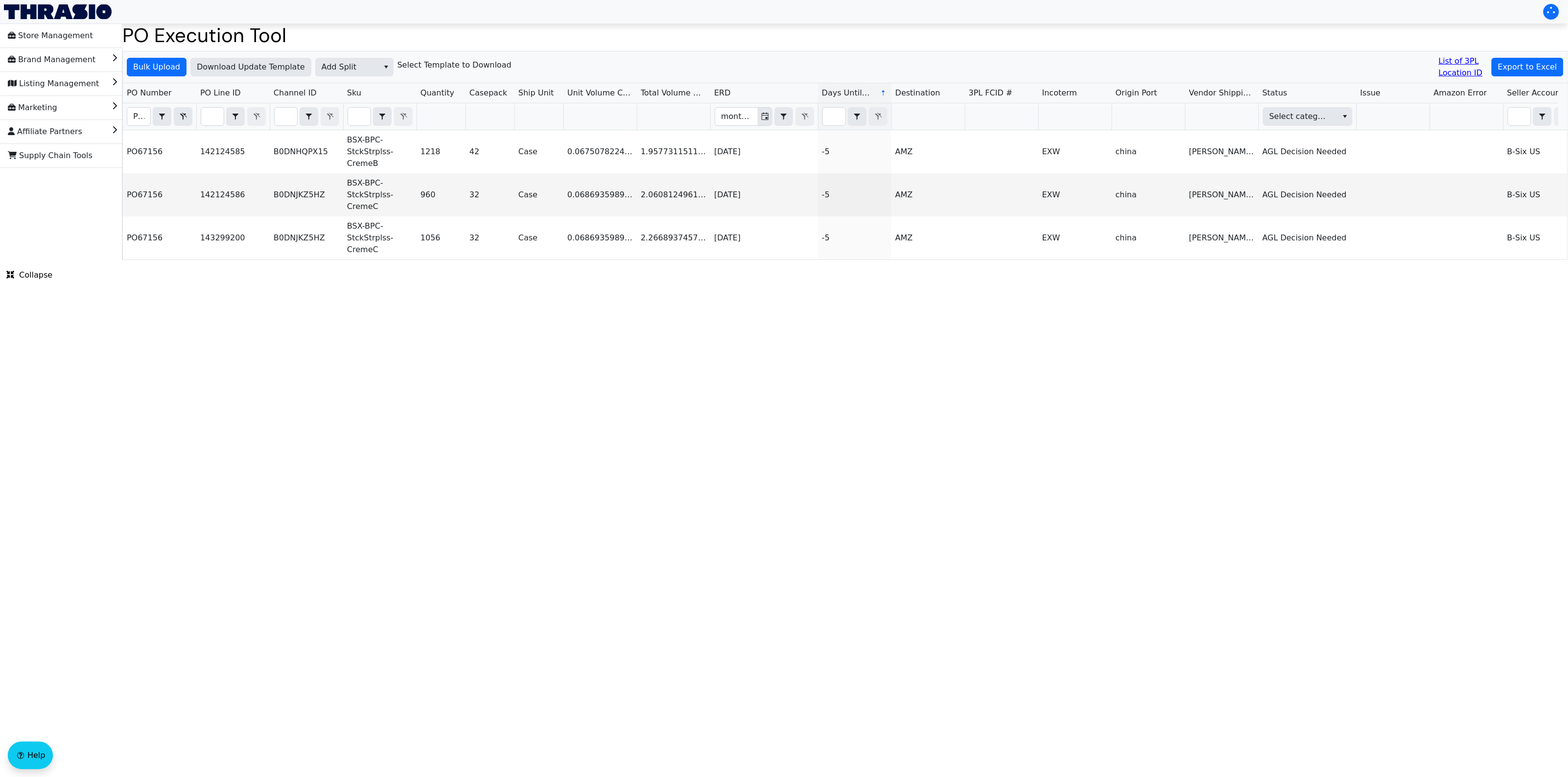
click at [407, 260] on html "Store Management Brand Management Listing Management Marketing Affiliate Partne…" at bounding box center [784, 130] width 1568 height 260
